Goal: Transaction & Acquisition: Book appointment/travel/reservation

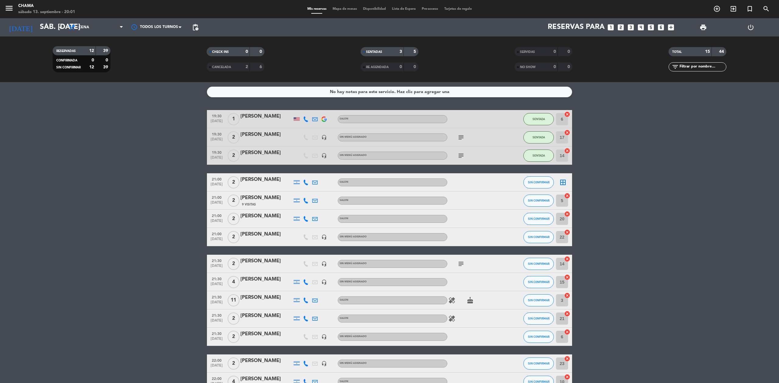
click at [459, 263] on icon "subject" at bounding box center [460, 263] width 7 height 7
click at [468, 303] on icon "cake" at bounding box center [469, 300] width 7 height 7
click at [454, 302] on icon "healing" at bounding box center [451, 300] width 7 height 7
click at [453, 319] on icon "healing" at bounding box center [451, 318] width 7 height 7
click at [468, 299] on icon "cake" at bounding box center [469, 300] width 7 height 7
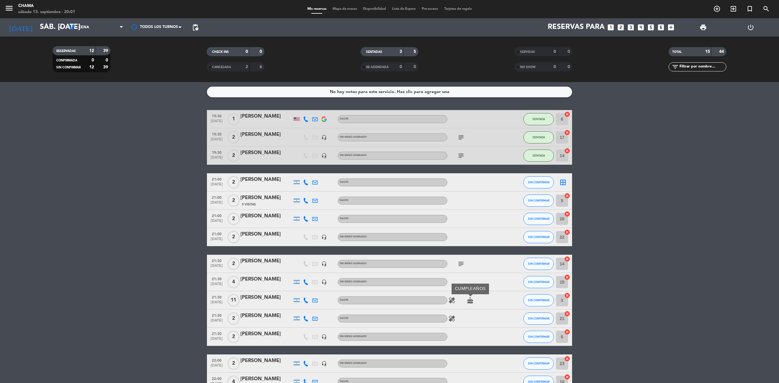
click at [459, 263] on icon "subject" at bounding box center [460, 263] width 7 height 7
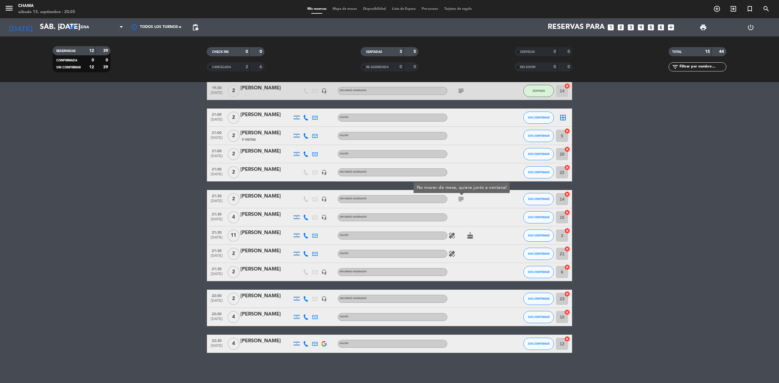
click at [618, 26] on icon "looks_two" at bounding box center [620, 27] width 8 height 8
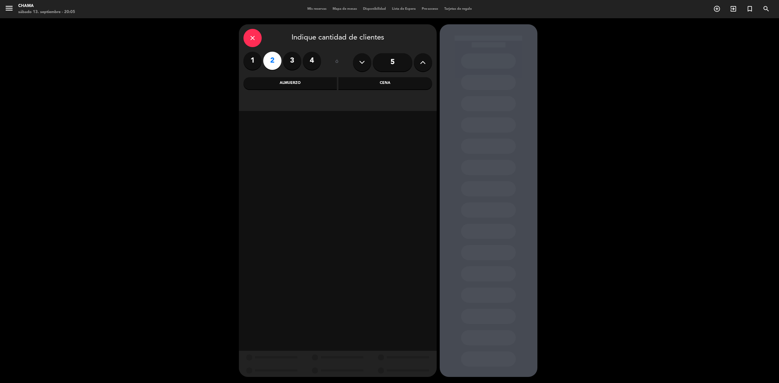
click at [370, 83] on div "Cena" at bounding box center [385, 83] width 94 height 12
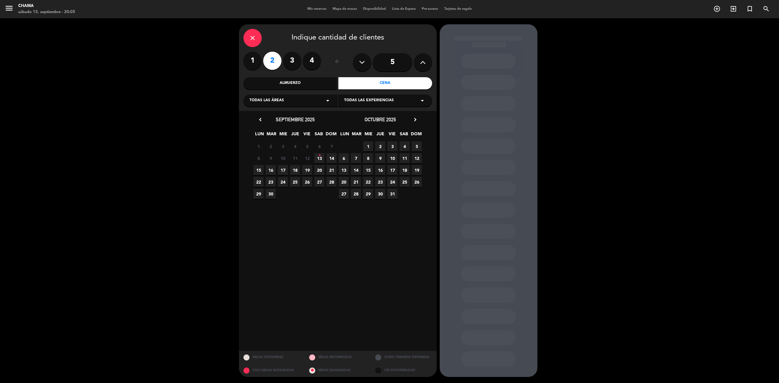
click at [318, 159] on icon "•" at bounding box center [319, 156] width 2 height 10
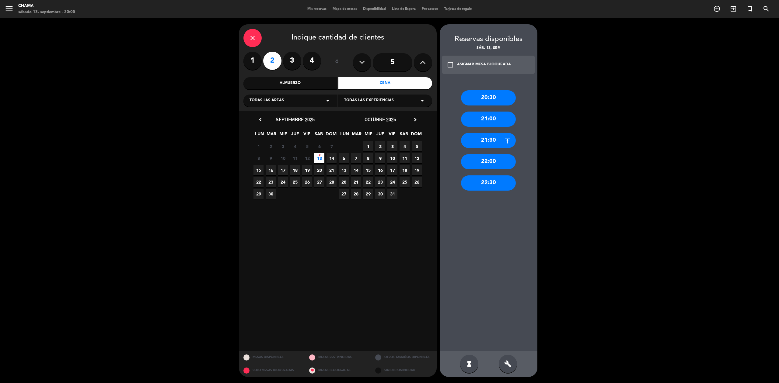
click at [489, 91] on div "20:30" at bounding box center [488, 97] width 55 height 15
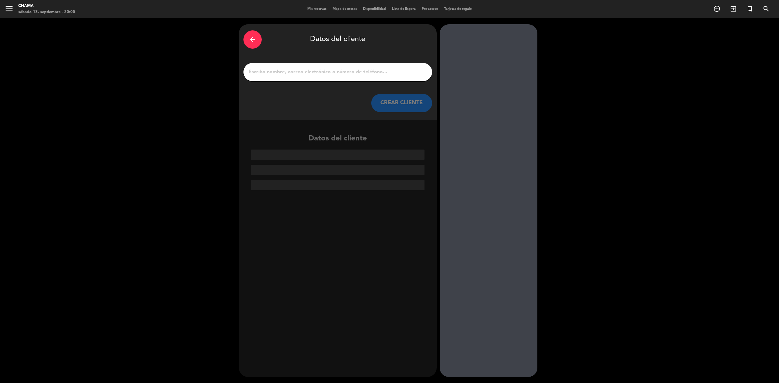
click at [354, 75] on input "1" at bounding box center [337, 72] width 179 height 9
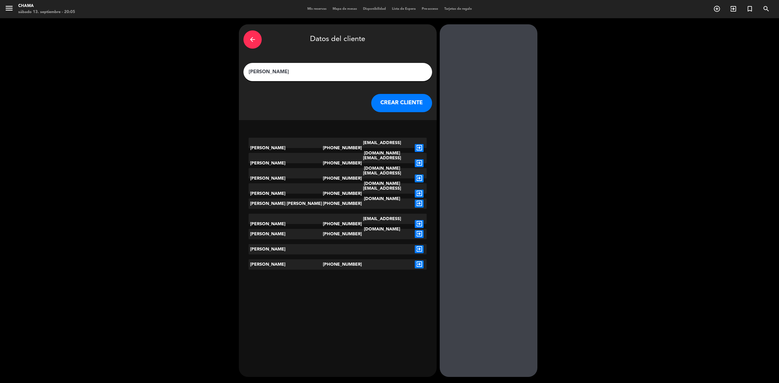
type input "[PERSON_NAME]"
click at [397, 109] on button "CREAR CLIENTE" at bounding box center [401, 103] width 61 height 18
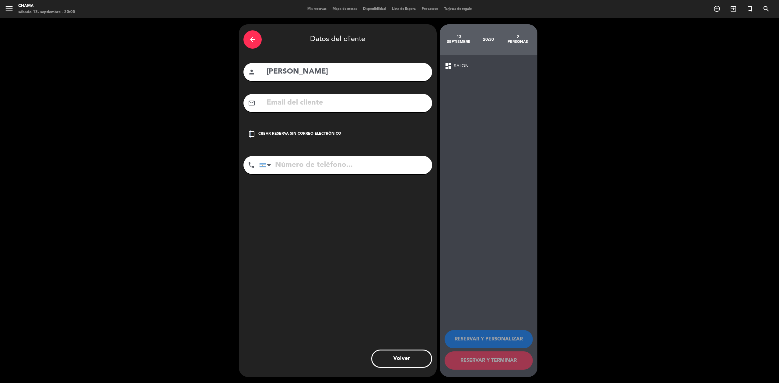
drag, startPoint x: 250, startPoint y: 134, endPoint x: 256, endPoint y: 139, distance: 8.2
click at [250, 134] on icon "check_box_outline_blank" at bounding box center [251, 133] width 7 height 7
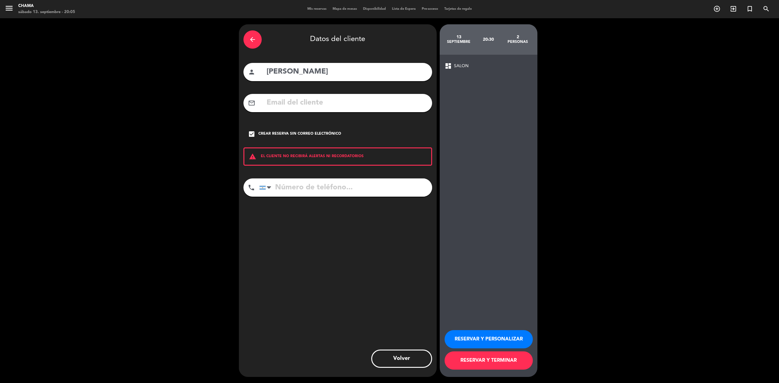
click at [493, 363] on button "RESERVAR Y TERMINAR" at bounding box center [488, 361] width 88 height 18
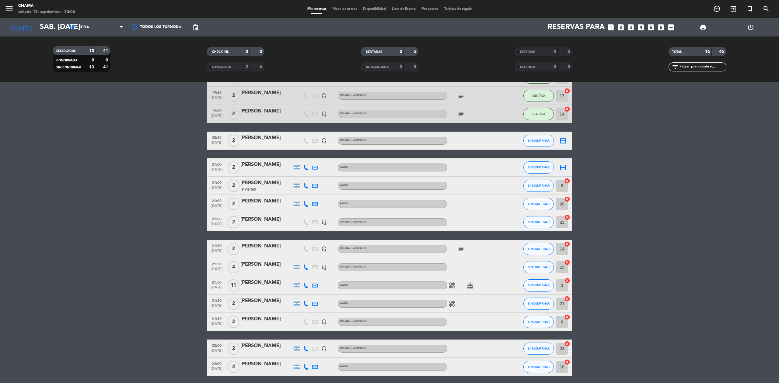
scroll to position [92, 0]
